Goal: Browse casually

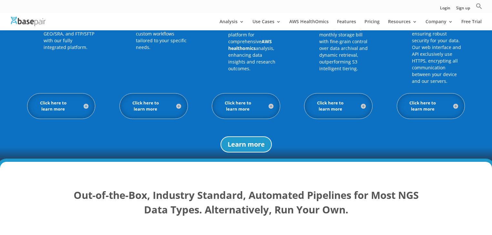
scroll to position [697, 0]
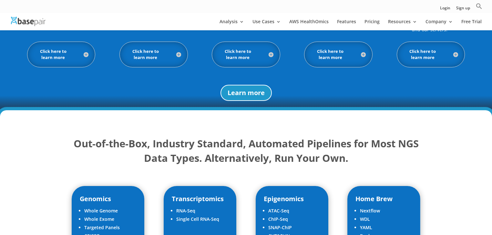
click at [86, 54] on h5 "Click here to learn more" at bounding box center [61, 54] width 55 height 12
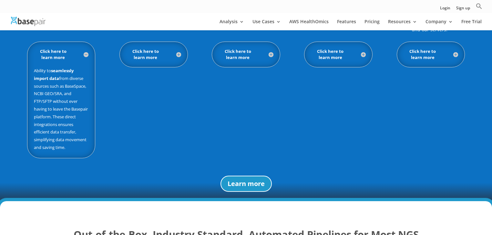
click at [176, 53] on h5 "Click here to learn more" at bounding box center [153, 54] width 55 height 12
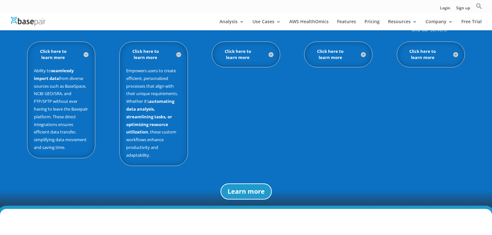
click at [270, 53] on h5 "Click here to learn more" at bounding box center [245, 54] width 55 height 12
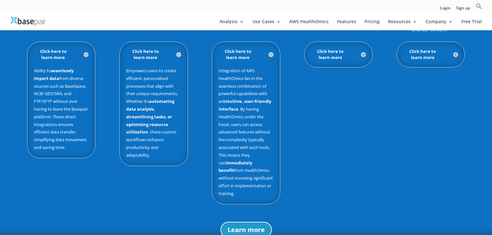
click at [363, 54] on h5 "Click here to learn more" at bounding box center [338, 54] width 55 height 12
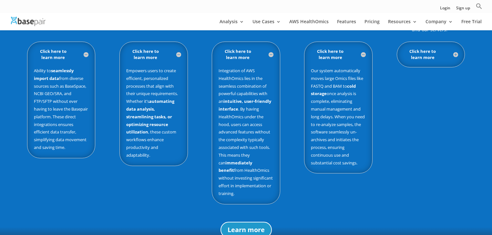
click at [456, 53] on h5 "Click here to learn more" at bounding box center [430, 54] width 55 height 12
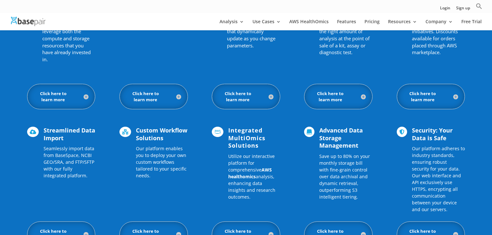
scroll to position [516, 0]
click at [86, 97] on h5 "Click here to learn more" at bounding box center [61, 97] width 55 height 12
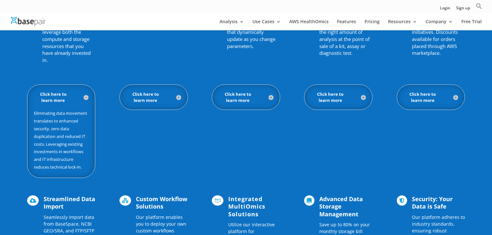
click at [177, 97] on h5 "Click here to learn more" at bounding box center [153, 97] width 55 height 12
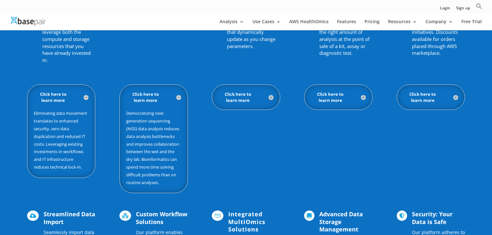
click at [272, 96] on h5 "Click here to learn more" at bounding box center [245, 97] width 55 height 12
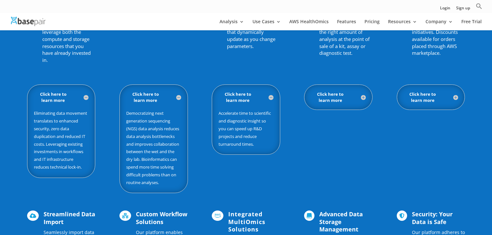
click at [365, 96] on h5 "Click here to learn more" at bounding box center [338, 97] width 55 height 12
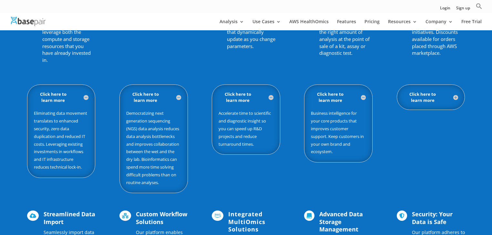
click at [454, 97] on h5 "Click here to learn more" at bounding box center [430, 97] width 55 height 12
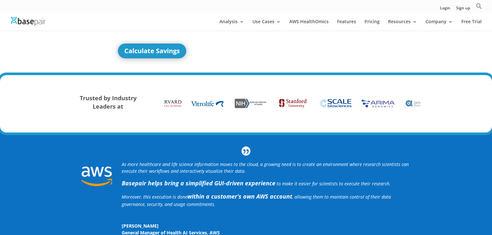
scroll to position [77, 0]
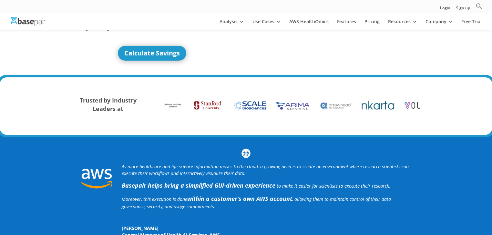
drag, startPoint x: 369, startPoint y: 106, endPoint x: 150, endPoint y: 107, distance: 219.4
click at [150, 107] on div "Trusted by Industry Leaders at" at bounding box center [246, 105] width 349 height 37
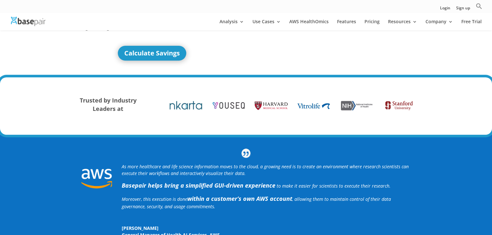
drag, startPoint x: 273, startPoint y: 108, endPoint x: 427, endPoint y: 106, distance: 153.6
click at [427, 106] on div "Trusted by Industry Leaders at" at bounding box center [246, 105] width 492 height 57
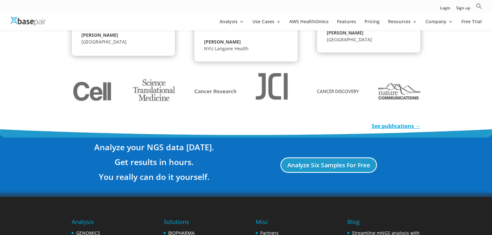
scroll to position [1342, 0]
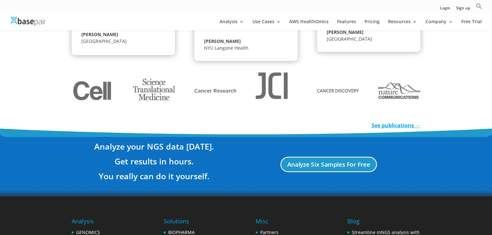
click at [107, 92] on img at bounding box center [93, 91] width 42 height 42
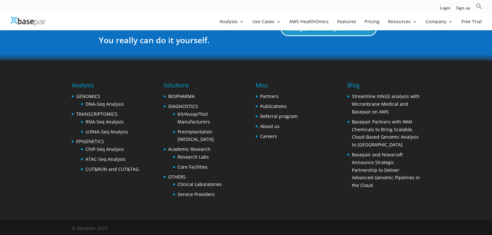
scroll to position [1480, 0]
